Goal: Task Accomplishment & Management: Use online tool/utility

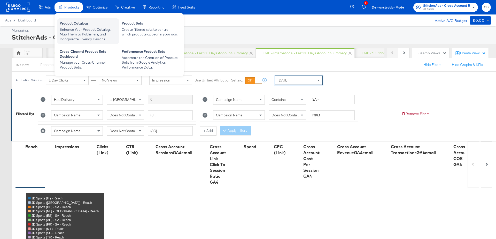
click at [68, 28] on div "Enhance Your Product Catalog, Map Them to Publishers, and Incorporate Overlay D…" at bounding box center [88, 34] width 57 height 14
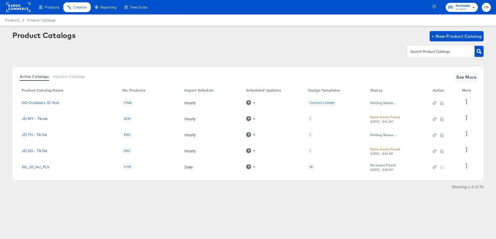
click at [436, 49] on input "text" at bounding box center [436, 52] width 55 height 6
type input "main"
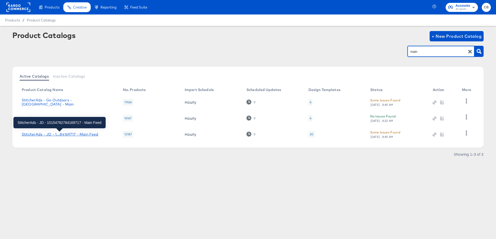
click at [65, 134] on div "StitcherAds - JD - 1...84169717 - Main Feed" at bounding box center [60, 134] width 76 height 4
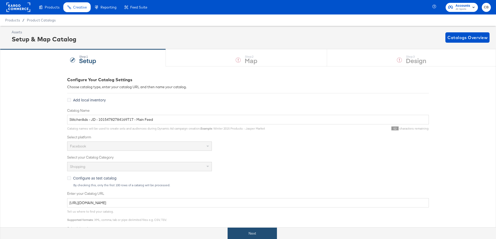
click at [249, 229] on button "Next" at bounding box center [252, 233] width 49 height 12
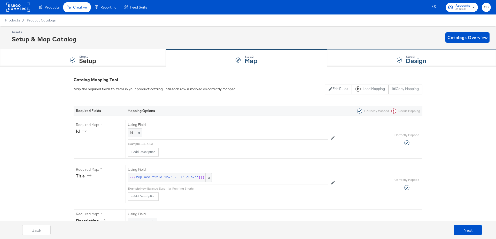
click at [346, 59] on div "Step: 3 Design" at bounding box center [411, 57] width 169 height 17
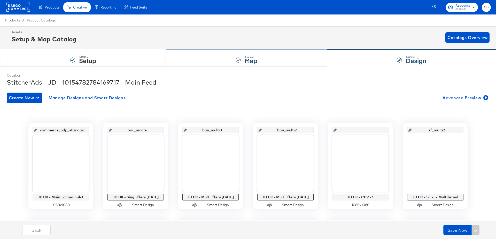
click at [194, 65] on div "Step: 2 Map" at bounding box center [246, 57] width 161 height 17
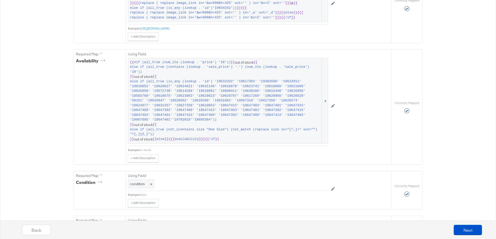
scroll to position [379, 0]
